Goal: Information Seeking & Learning: Learn about a topic

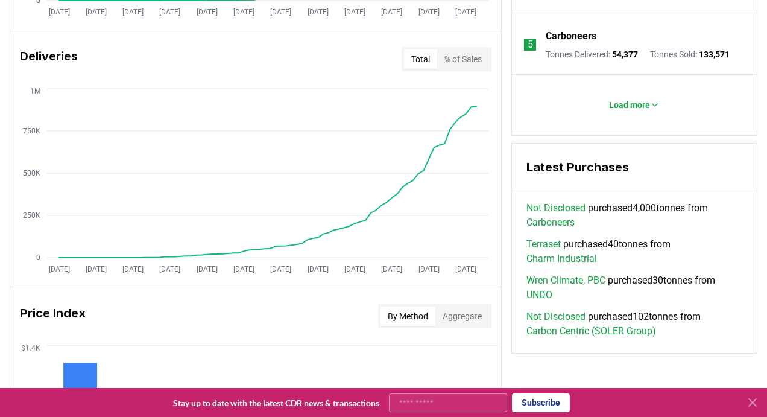
scroll to position [638, 0]
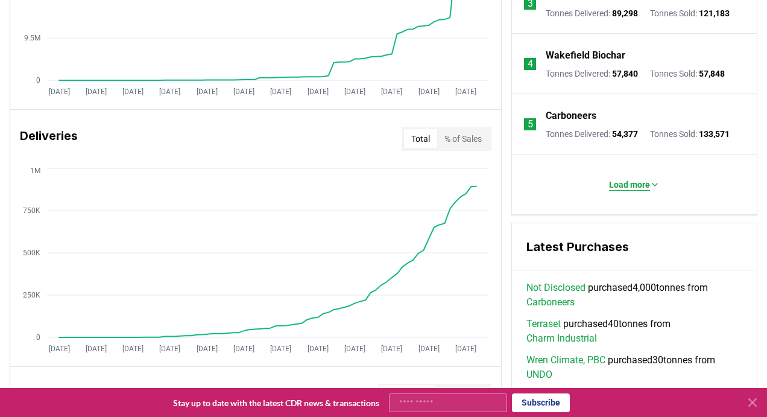
click at [626, 190] on p "Load more" at bounding box center [629, 184] width 41 height 12
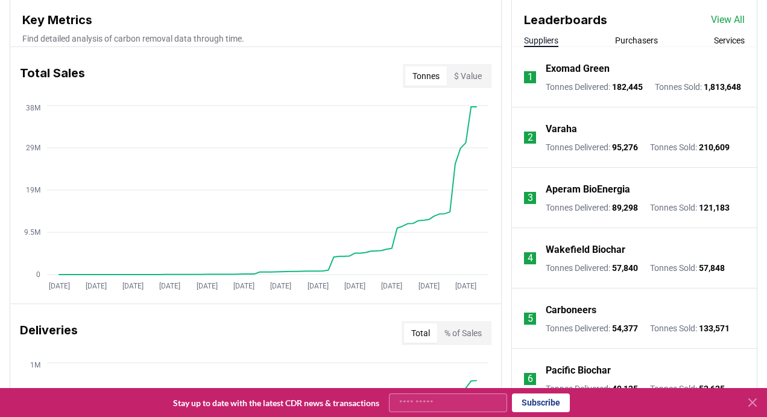
scroll to position [442, 0]
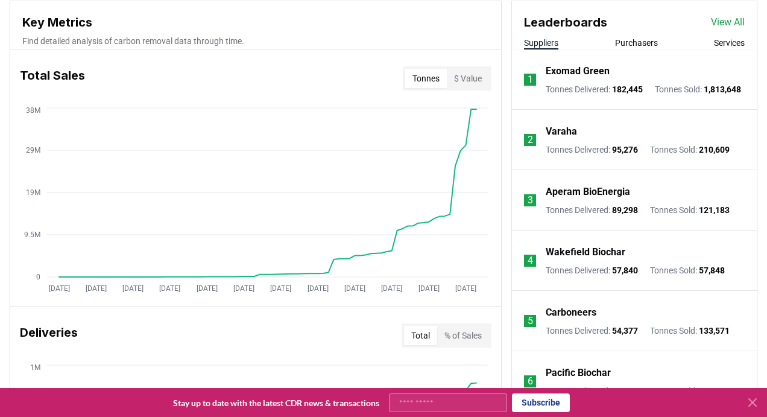
click at [562, 154] on p "Tonnes Delivered : 95,276" at bounding box center [592, 149] width 92 height 12
click at [562, 137] on p "Varaha" at bounding box center [561, 131] width 31 height 14
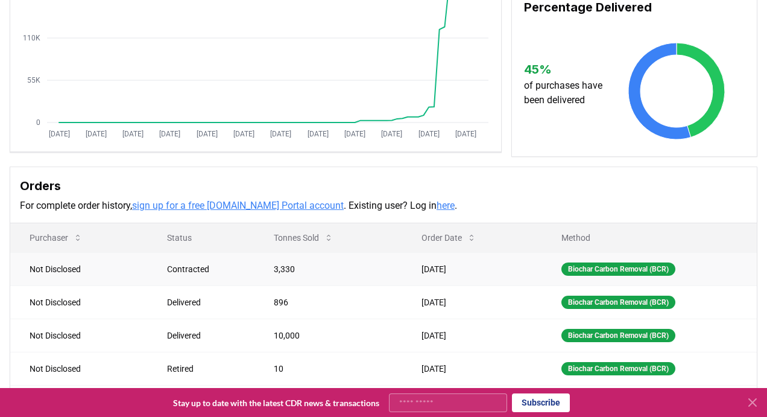
scroll to position [423, 0]
